Goal: Task Accomplishment & Management: Manage account settings

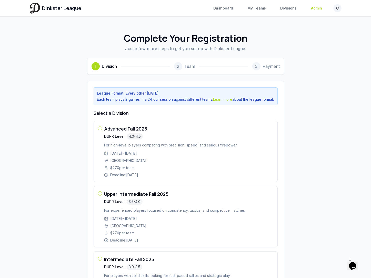
click at [322, 10] on link "Admin" at bounding box center [316, 8] width 17 height 9
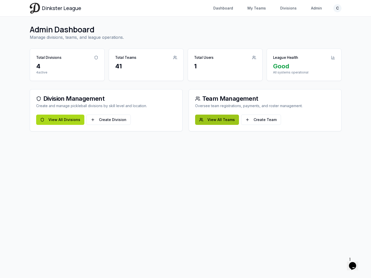
click at [212, 121] on link "View All Teams" at bounding box center [217, 119] width 44 height 10
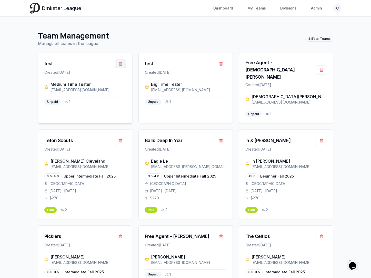
click at [121, 65] on button "button" at bounding box center [120, 63] width 11 height 9
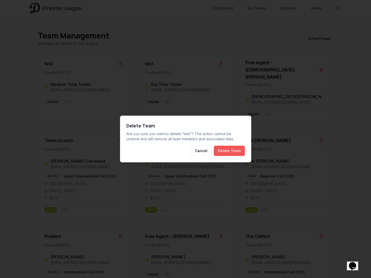
click at [232, 152] on button "Delete Team" at bounding box center [229, 150] width 31 height 10
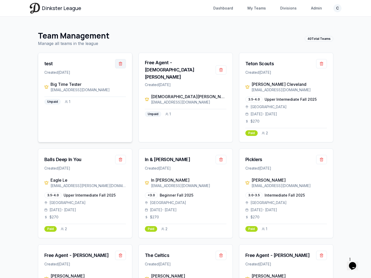
click at [123, 64] on button "button" at bounding box center [120, 63] width 11 height 9
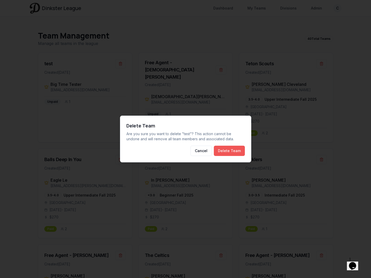
click at [221, 149] on button "Delete Team" at bounding box center [229, 150] width 31 height 10
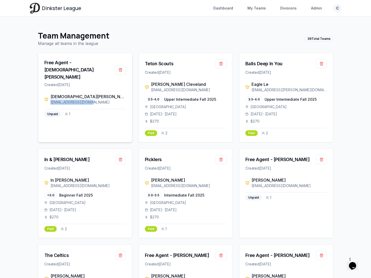
drag, startPoint x: 92, startPoint y: 92, endPoint x: 51, endPoint y: 91, distance: 41.0
click at [51, 100] on div "[EMAIL_ADDRESS][DOMAIN_NAME]" at bounding box center [88, 102] width 75 height 5
copy div "[EMAIL_ADDRESS][DOMAIN_NAME]"
